Goal: Information Seeking & Learning: Learn about a topic

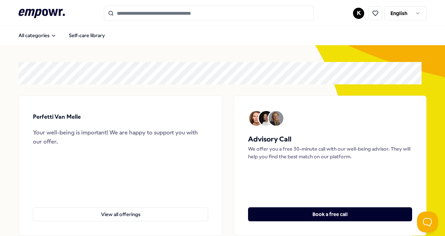
click at [214, 16] on input "Search for products, categories or subcategories" at bounding box center [209, 13] width 210 height 15
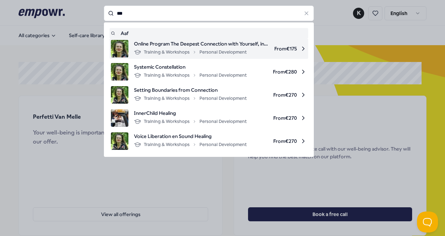
click at [112, 45] on img at bounding box center [119, 48] width 17 height 17
type input "***"
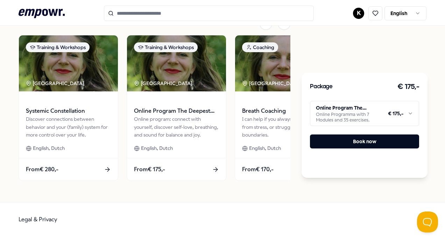
scroll to position [332, 0]
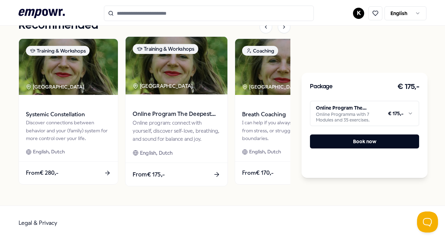
click at [165, 109] on span "Online Program The Deepest Connection with Yourself, in 7 Steps Back to Your Co…" at bounding box center [176, 113] width 87 height 9
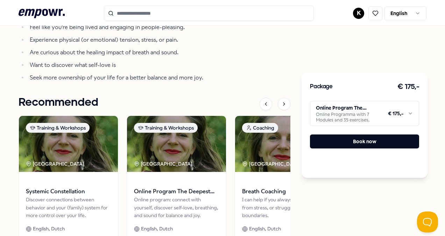
scroll to position [255, 0]
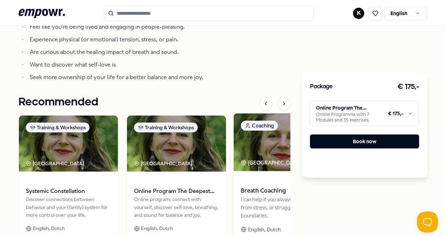
click at [259, 141] on img at bounding box center [285, 142] width 102 height 58
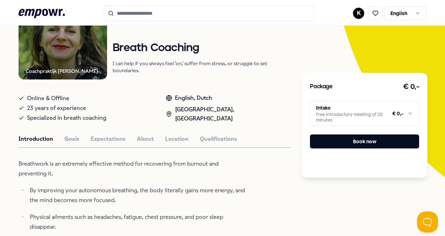
scroll to position [90, 0]
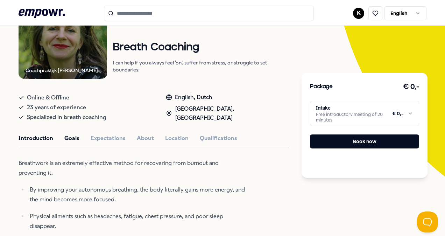
click at [71, 141] on button "Goals" at bounding box center [71, 138] width 15 height 9
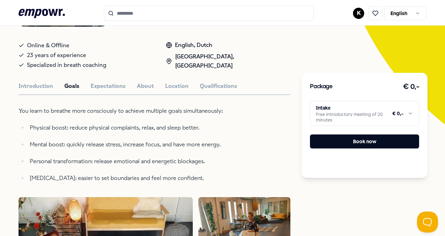
scroll to position [142, 0]
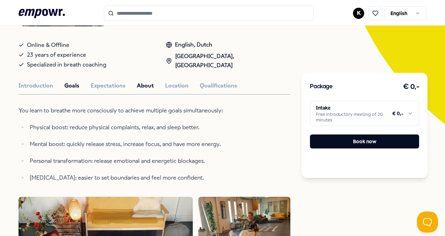
click at [143, 83] on button "About" at bounding box center [145, 85] width 17 height 9
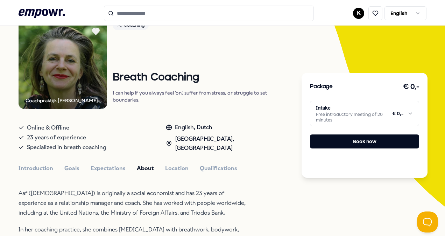
scroll to position [60, 0]
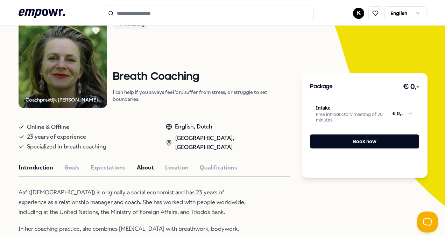
click at [41, 169] on button "Introduction" at bounding box center [36, 167] width 35 height 9
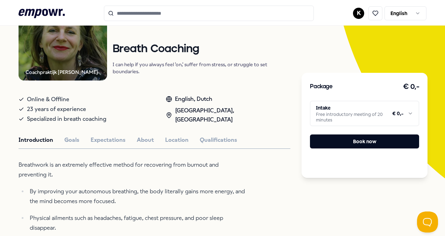
scroll to position [87, 0]
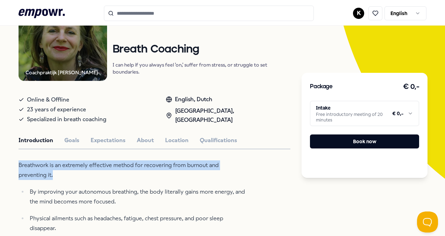
drag, startPoint x: 16, startPoint y: 166, endPoint x: 64, endPoint y: 177, distance: 48.6
copy p "Breathwork is an extremely effective method for recovering from burnout and pre…"
